Goal: Check status: Check status

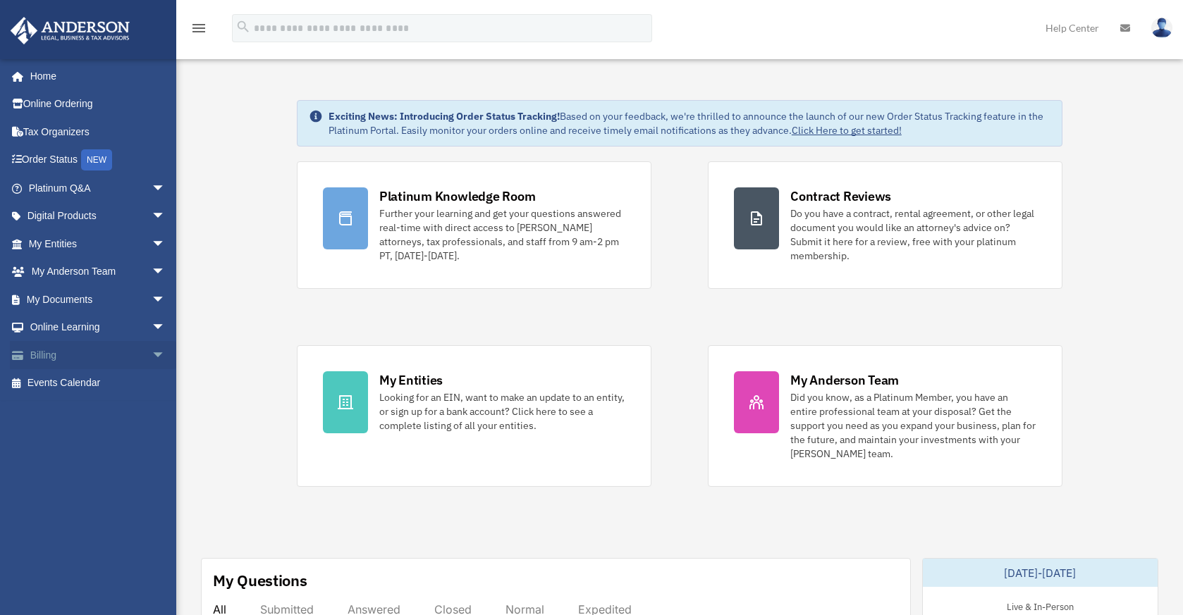
click at [70, 364] on link "Billing arrow_drop_down" at bounding box center [98, 355] width 177 height 28
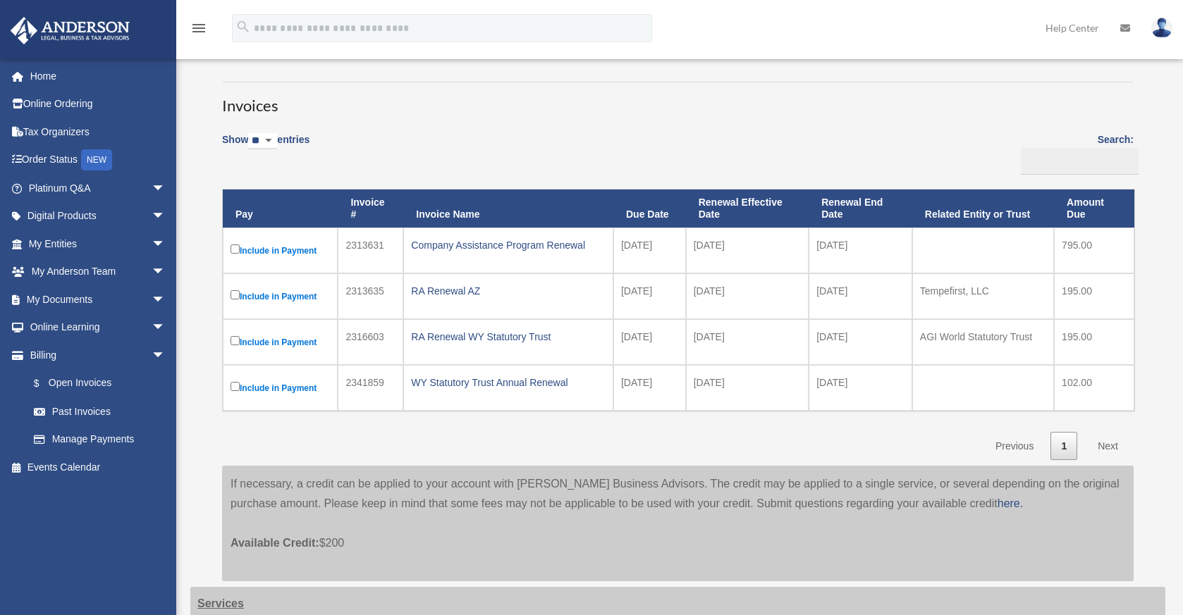
scroll to position [70, 0]
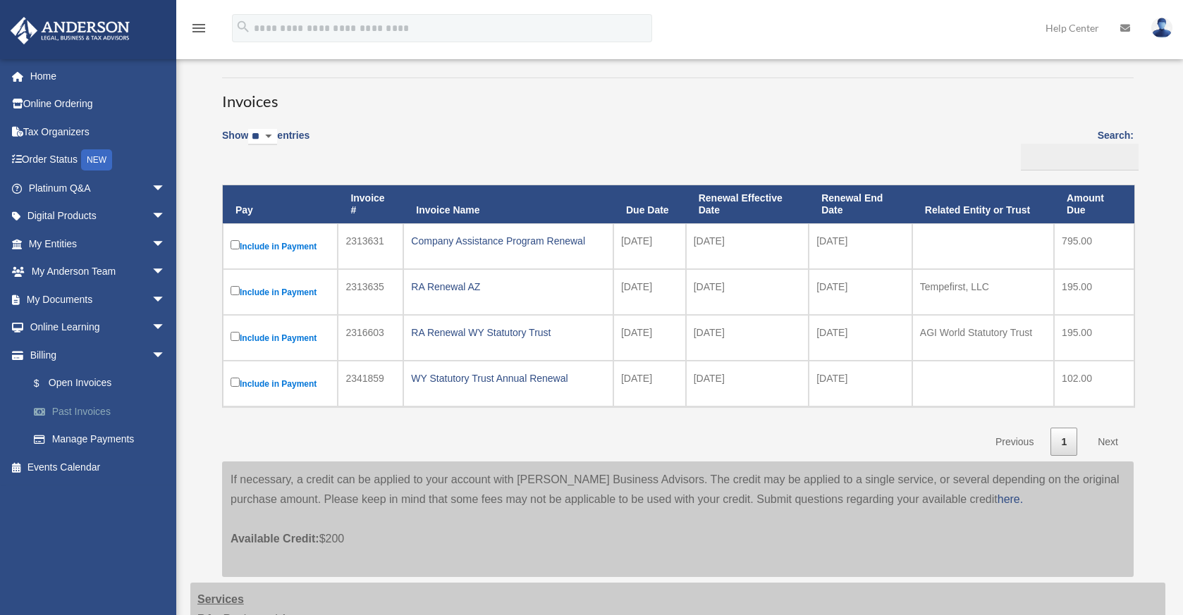
click at [96, 412] on link "Past Invoices" at bounding box center [103, 411] width 167 height 28
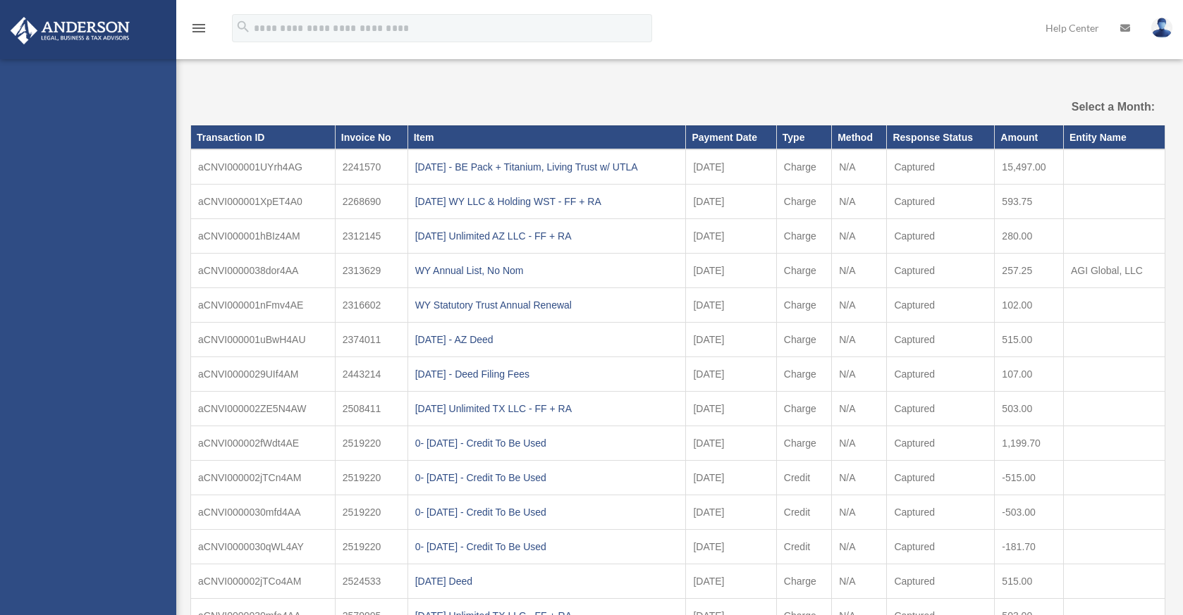
select select
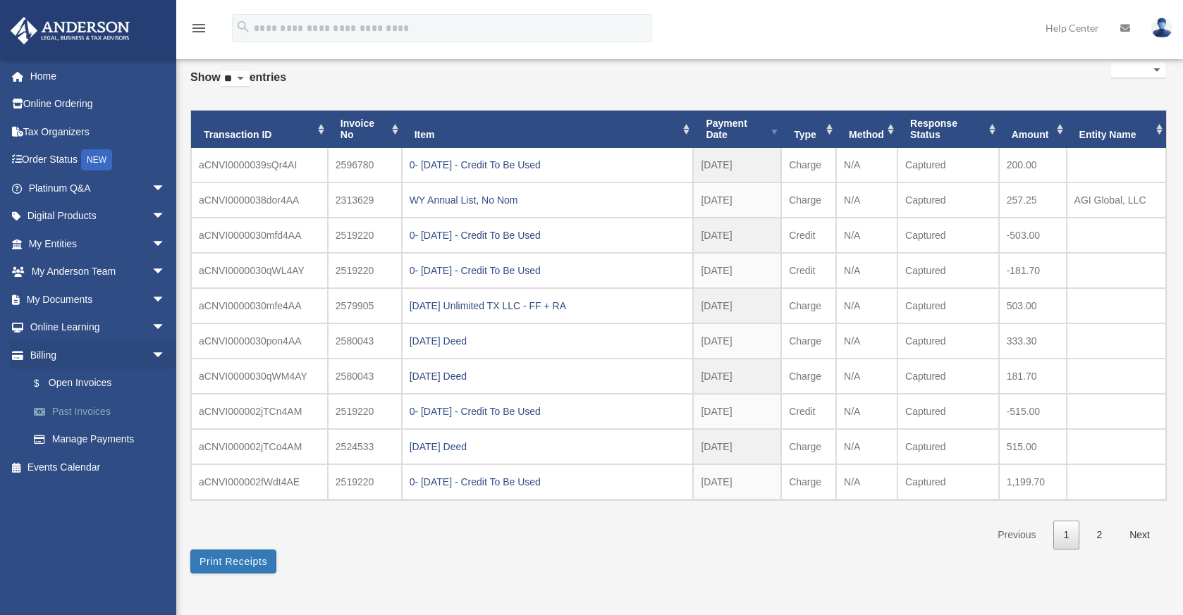
scroll to position [70, 0]
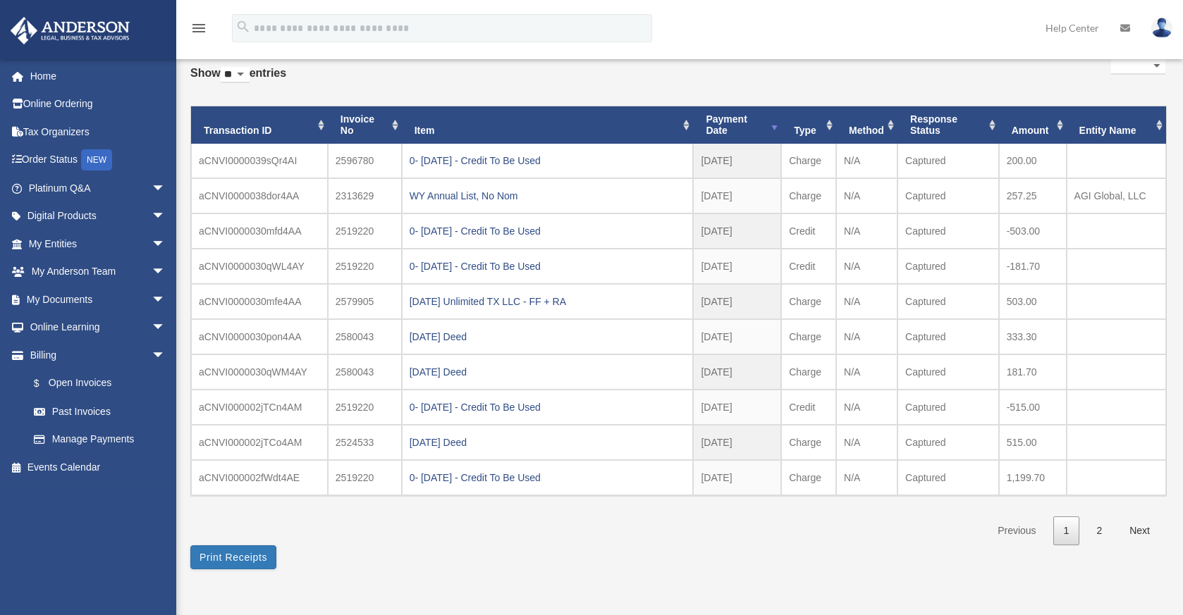
click at [1140, 526] on div "Scroll to top vertical_align_top" at bounding box center [1143, 541] width 30 height 30
click at [1133, 524] on link "Next" at bounding box center [1139, 531] width 42 height 29
